Goal: Task Accomplishment & Management: Manage account settings

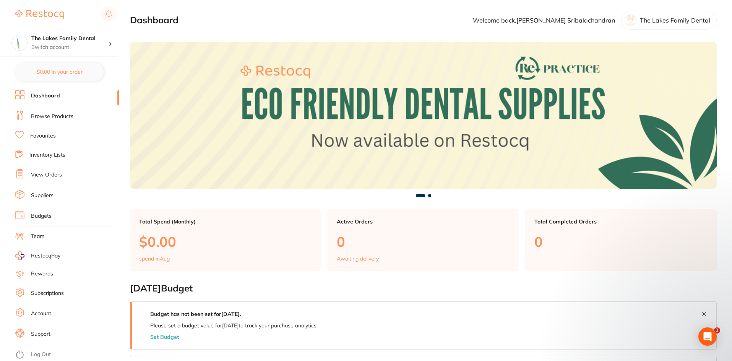
click at [50, 292] on link "Subscriptions" at bounding box center [47, 294] width 33 height 8
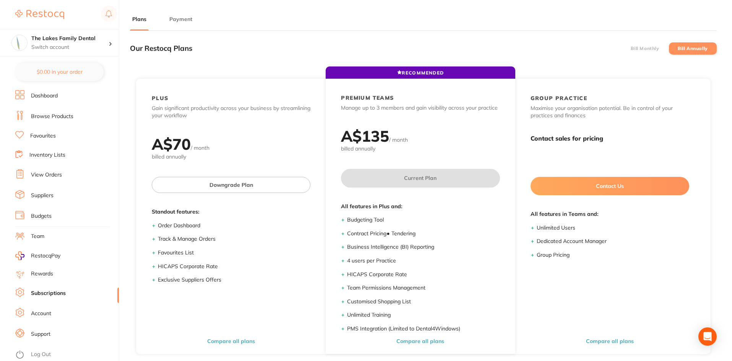
click at [179, 19] on button "Payment" at bounding box center [181, 19] width 28 height 7
